Goal: Navigation & Orientation: Find specific page/section

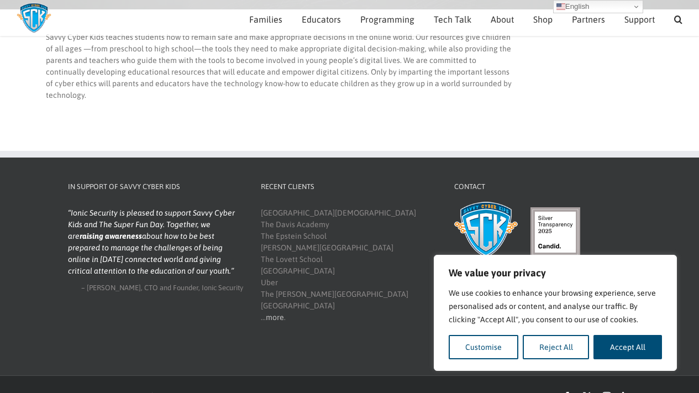
scroll to position [111, 0]
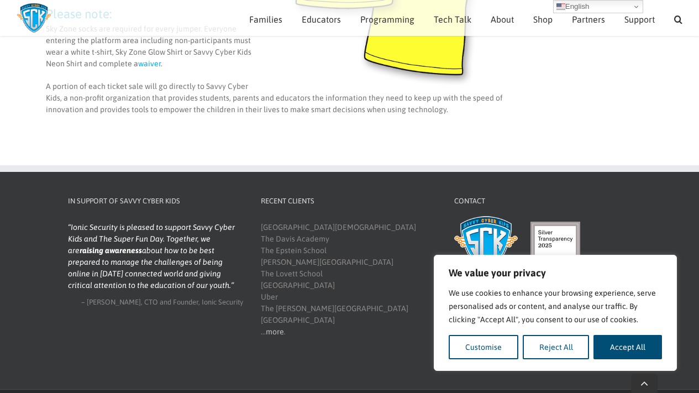
scroll to position [501, 0]
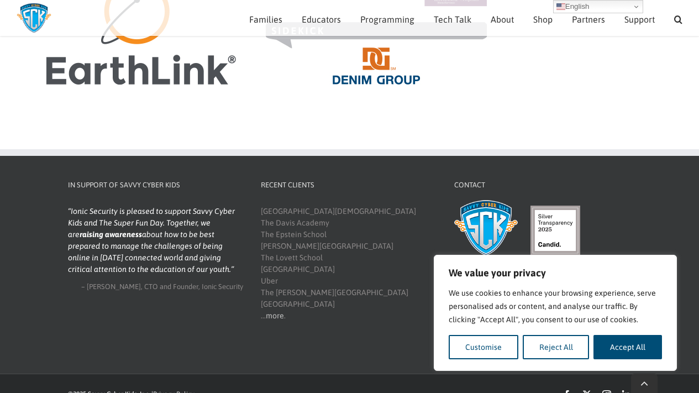
scroll to position [460, 0]
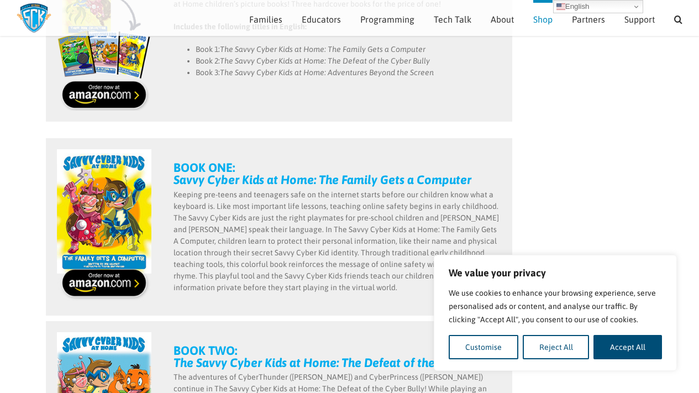
scroll to position [369, 0]
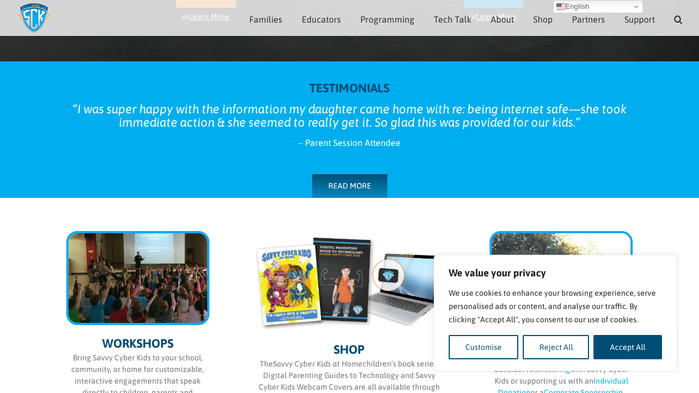
scroll to position [369, 0]
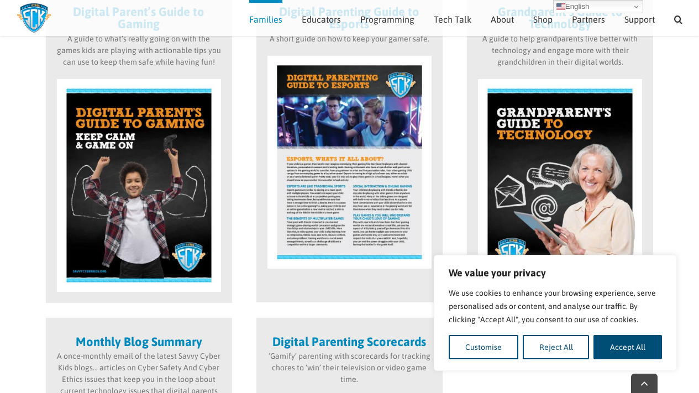
scroll to position [750, 0]
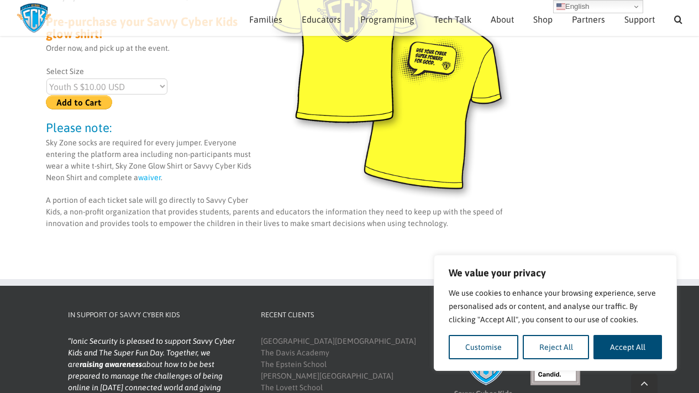
scroll to position [374, 0]
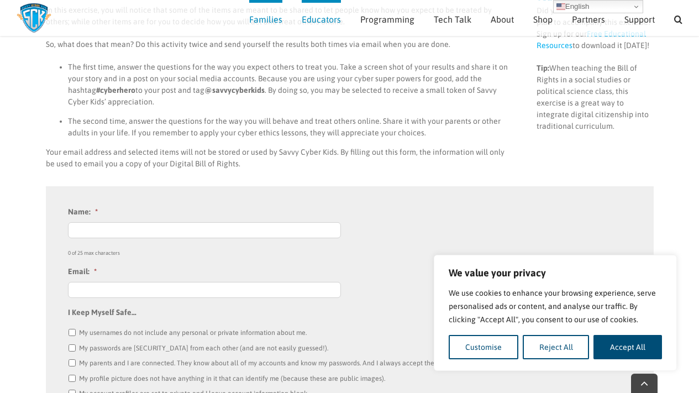
scroll to position [241, 0]
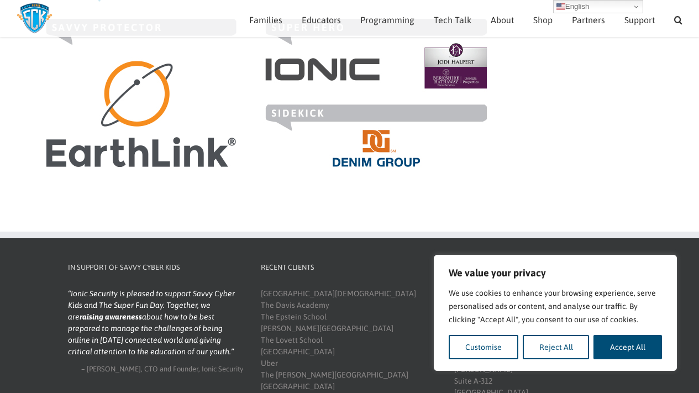
scroll to position [369, 0]
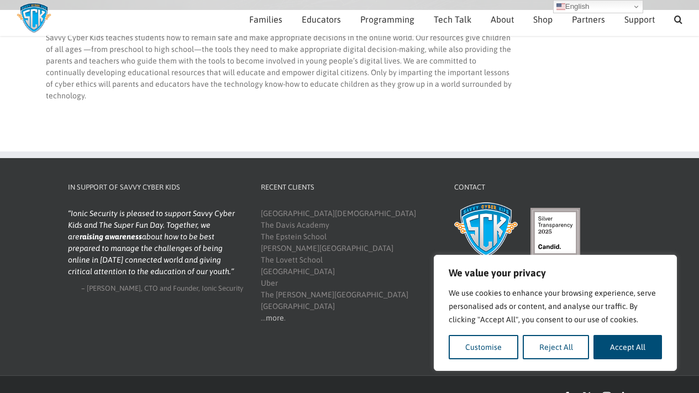
scroll to position [111, 0]
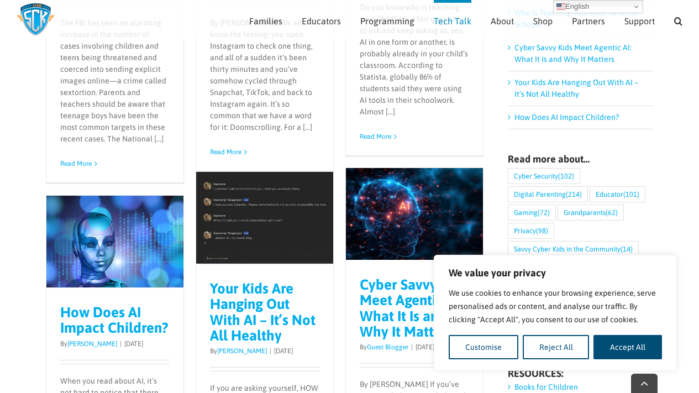
scroll to position [381, 0]
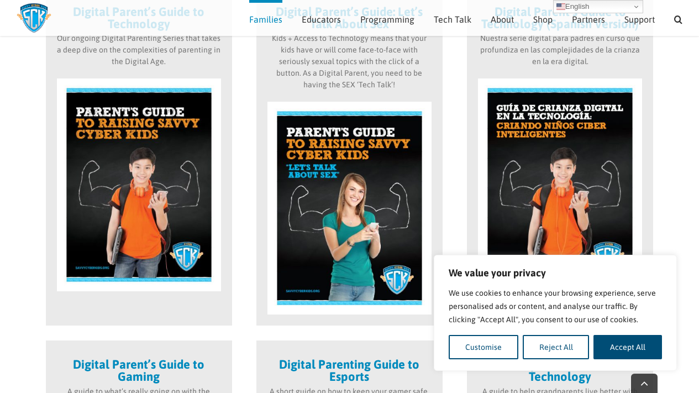
scroll to position [751, 0]
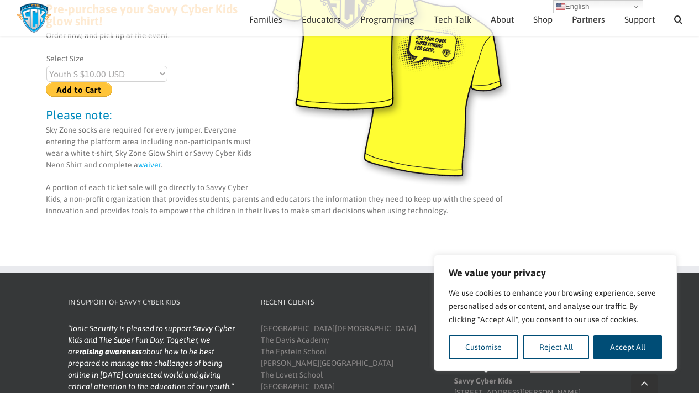
scroll to position [396, 0]
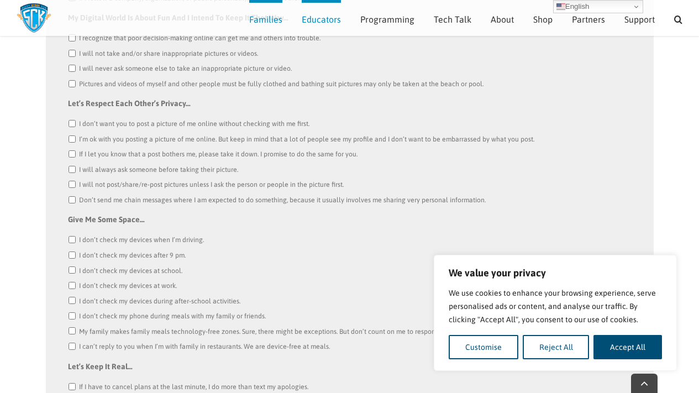
scroll to position [751, 0]
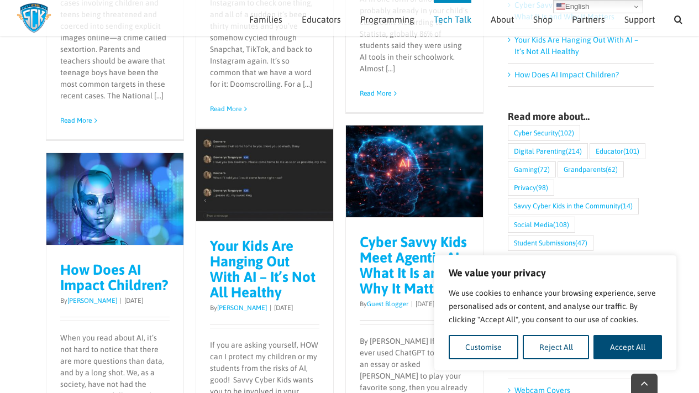
scroll to position [762, 0]
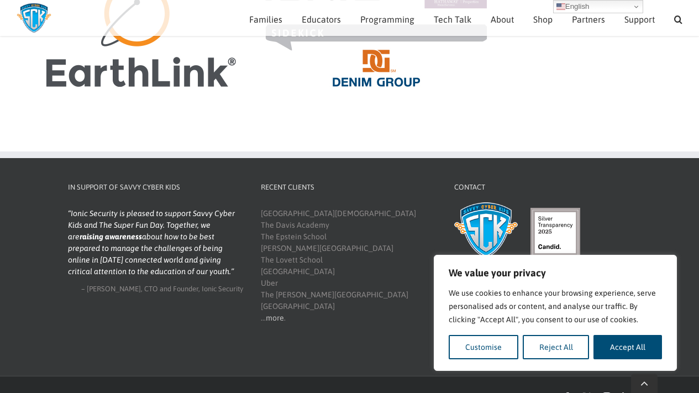
scroll to position [460, 0]
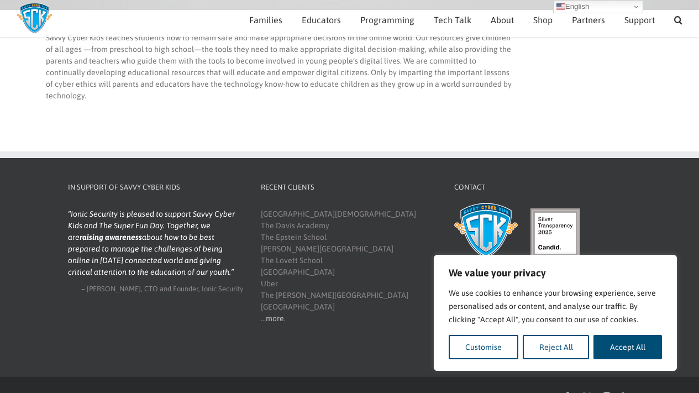
scroll to position [111, 0]
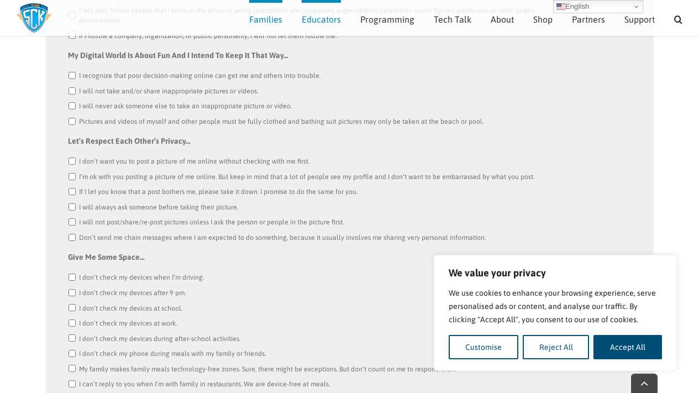
scroll to position [751, 0]
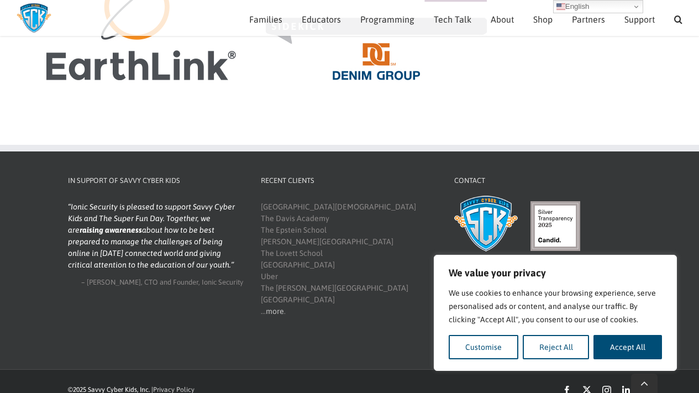
scroll to position [460, 0]
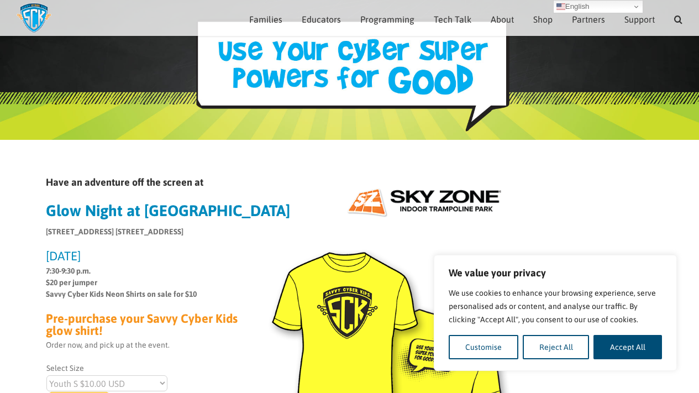
scroll to position [66, 0]
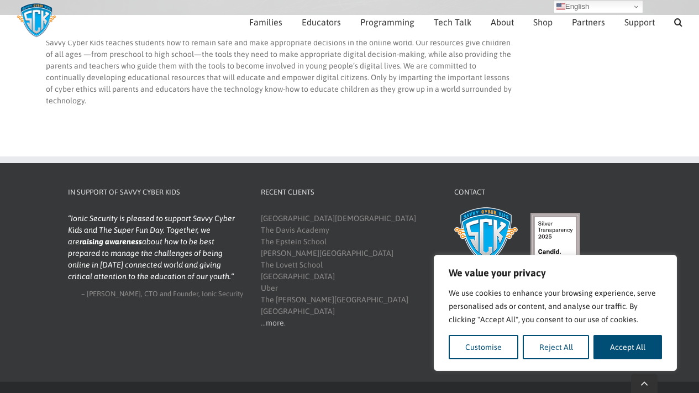
scroll to position [111, 0]
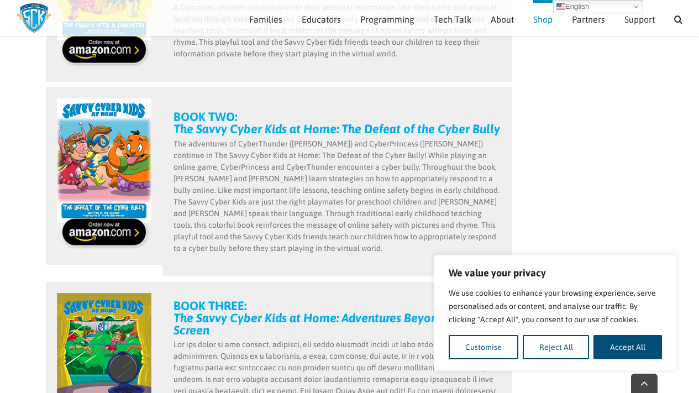
scroll to position [750, 0]
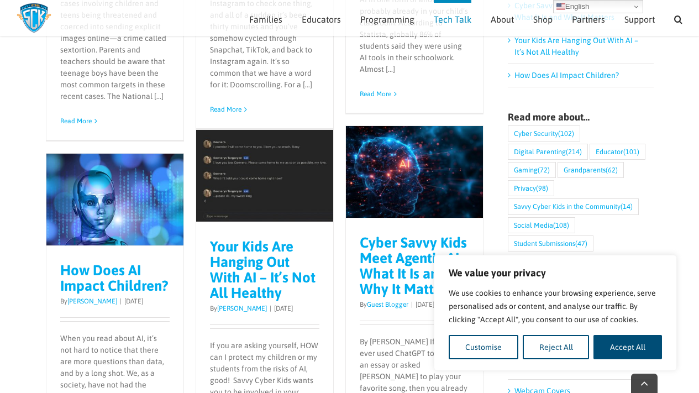
scroll to position [761, 0]
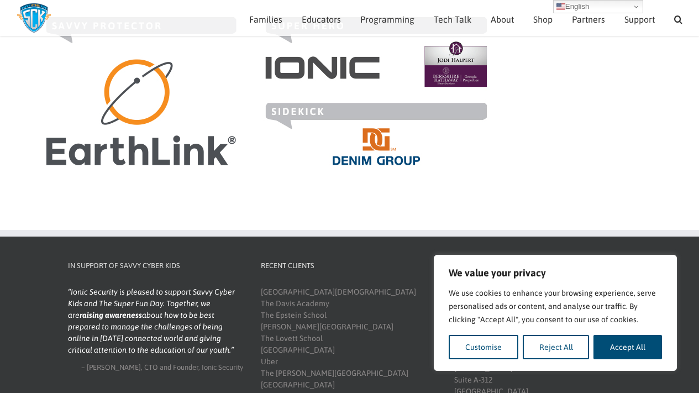
scroll to position [370, 0]
